Goal: Find specific page/section: Find specific page/section

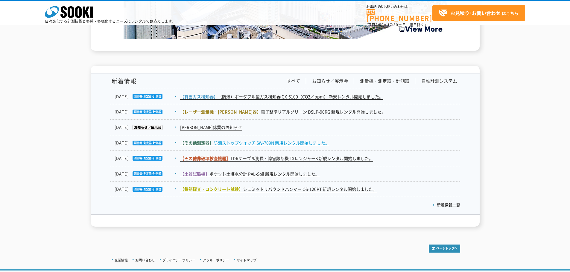
scroll to position [982, 0]
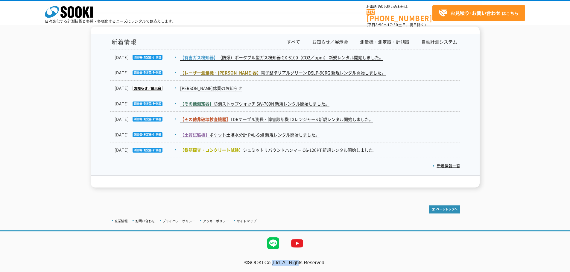
drag, startPoint x: 246, startPoint y: 262, endPoint x: 280, endPoint y: 262, distance: 34.7
click at [280, 262] on address "©SOOKI Co.,Ltd. All Rights Reserved." at bounding box center [285, 263] width 570 height 6
copy address "SOOKI Co.,Ltd."
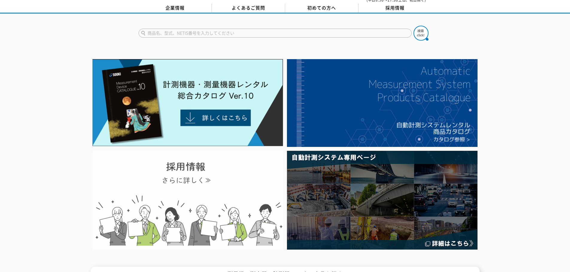
scroll to position [0, 0]
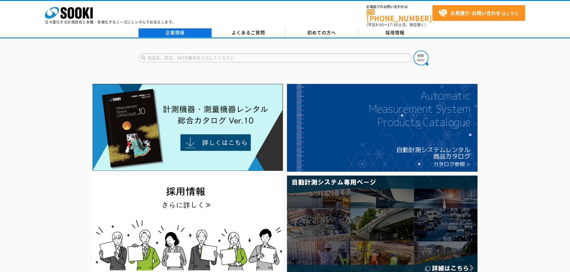
click at [187, 29] on link "企業情報" at bounding box center [174, 32] width 73 height 9
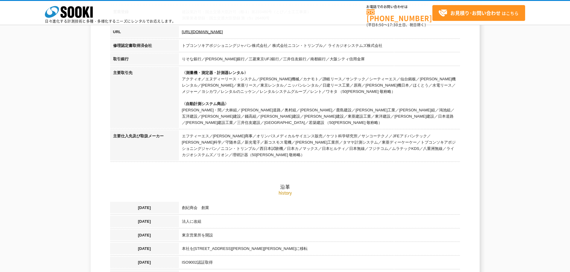
scroll to position [239, 0]
